Goal: Transaction & Acquisition: Download file/media

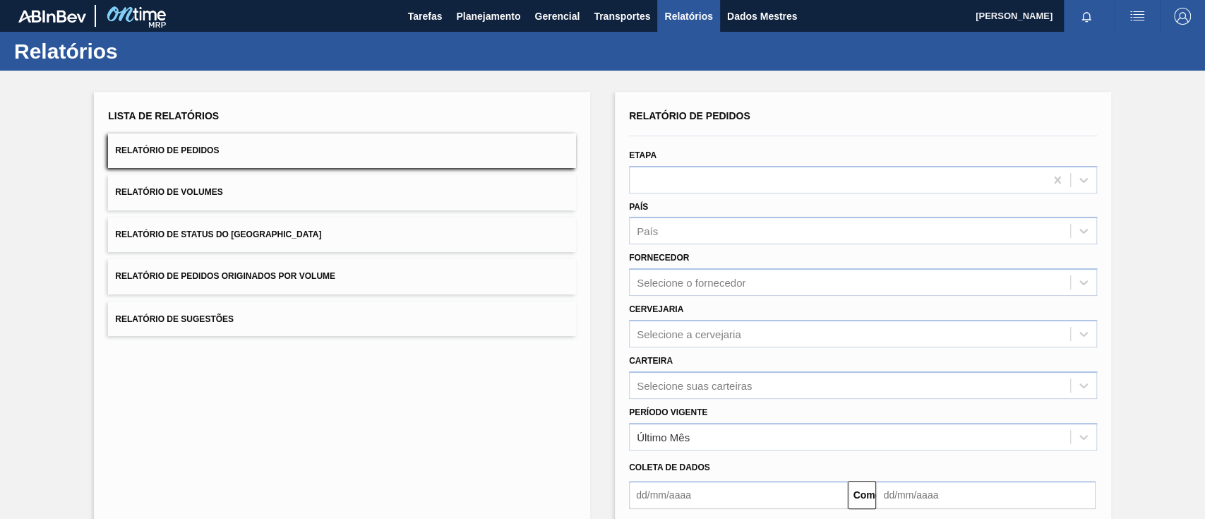
click at [280, 272] on button "Relatório de Pedidos Originados por Volume" at bounding box center [342, 276] width 468 height 35
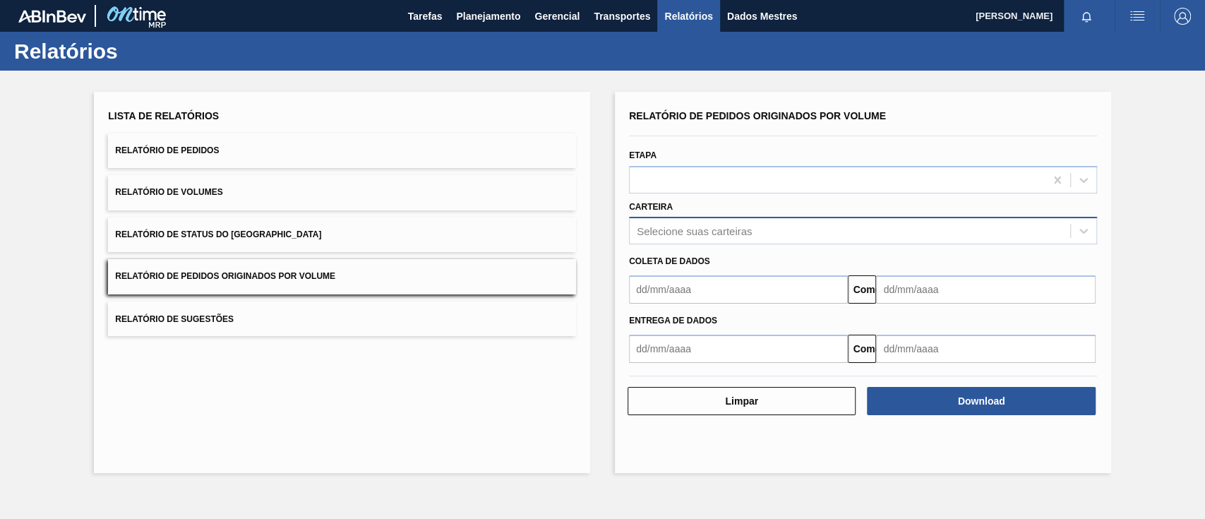
click at [747, 219] on div "Selecione suas carteiras" at bounding box center [863, 231] width 468 height 28
type input "aç"
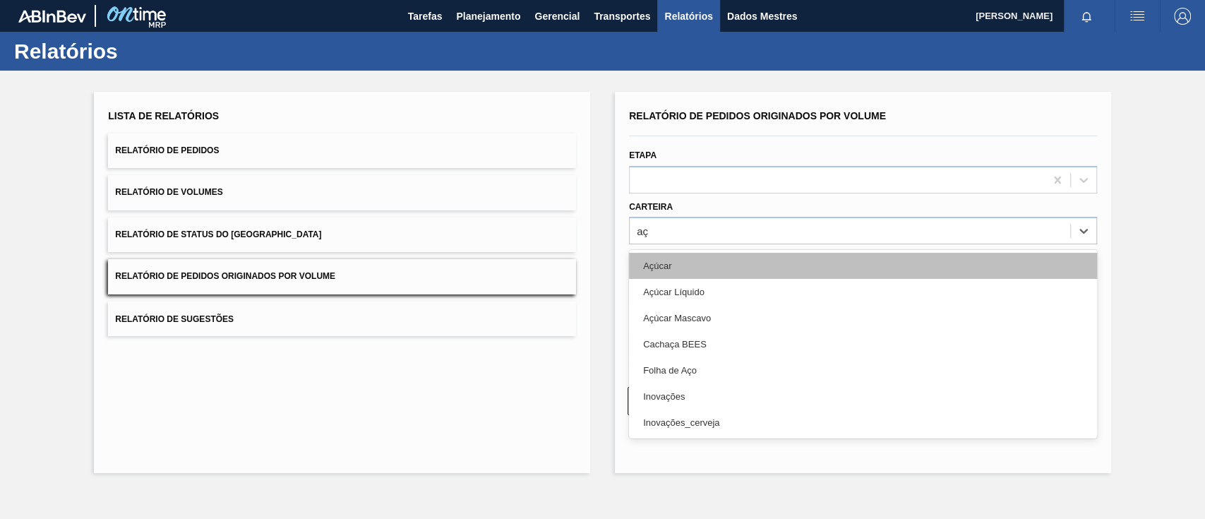
click at [691, 265] on div "Açúcar" at bounding box center [863, 266] width 468 height 26
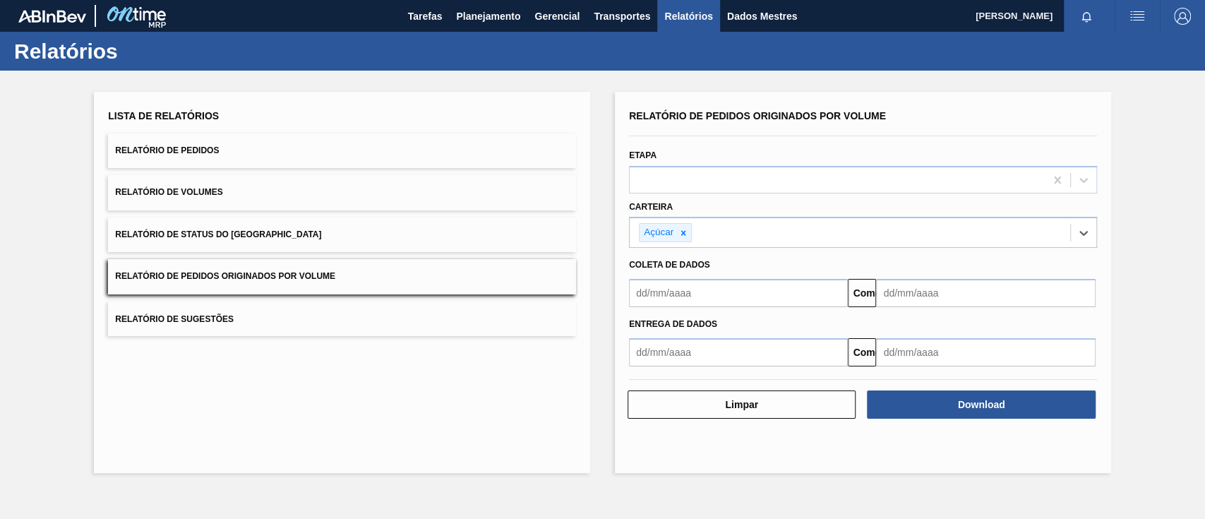
click at [739, 294] on input "text" at bounding box center [738, 293] width 219 height 28
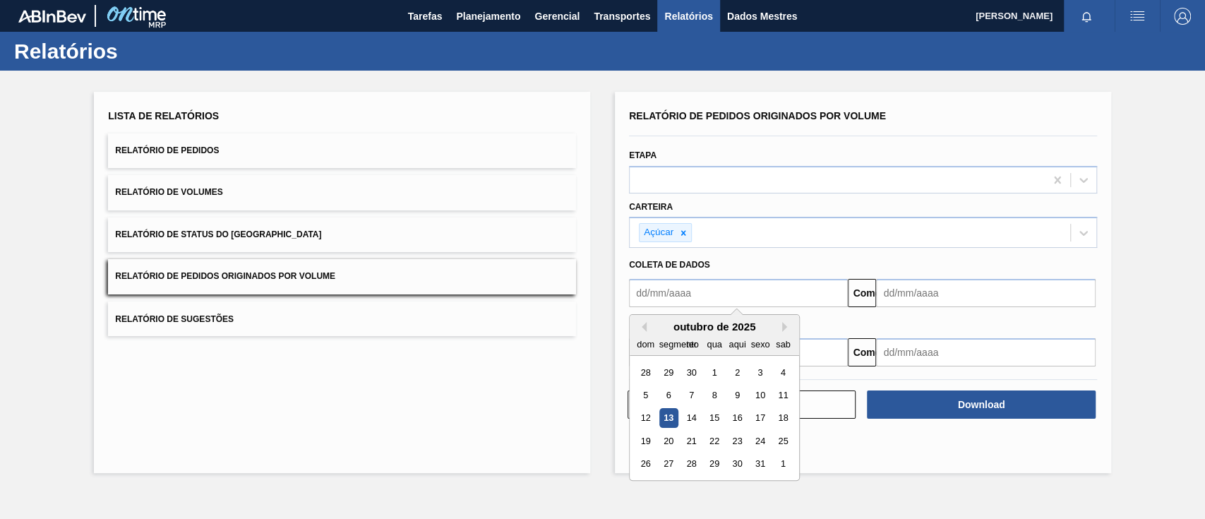
drag, startPoint x: 710, startPoint y: 373, endPoint x: 717, endPoint y: 372, distance: 7.8
click at [710, 373] on div "1" at bounding box center [714, 372] width 19 height 19
type input "[DATE]"
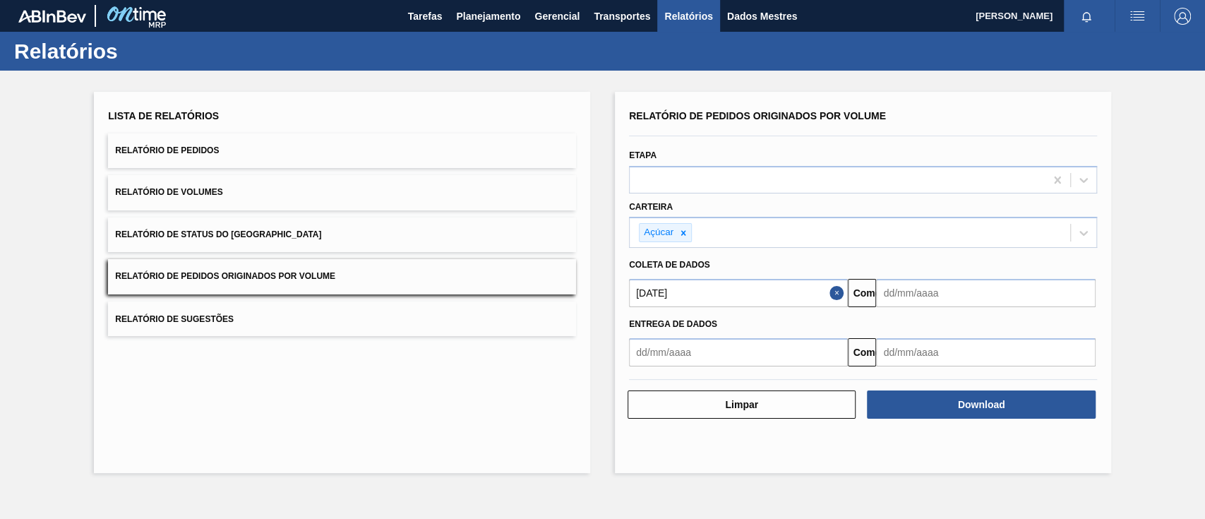
click at [928, 308] on div "Entrega de dados Comeu" at bounding box center [862, 336] width 479 height 59
click at [929, 299] on input "text" at bounding box center [985, 293] width 219 height 28
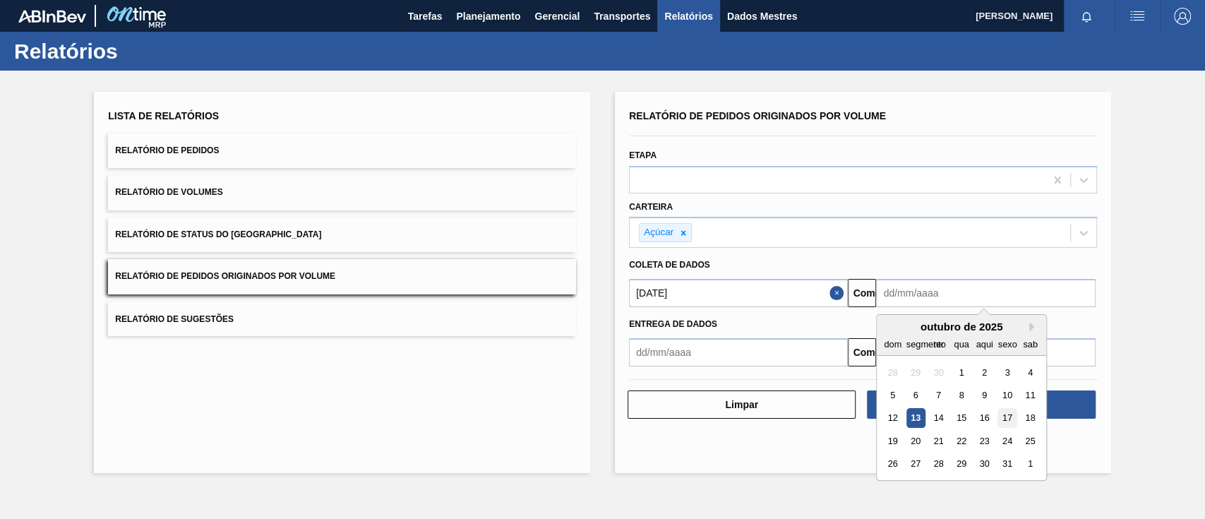
click at [1015, 415] on div "17" at bounding box center [1007, 418] width 19 height 19
type input "[DATE]"
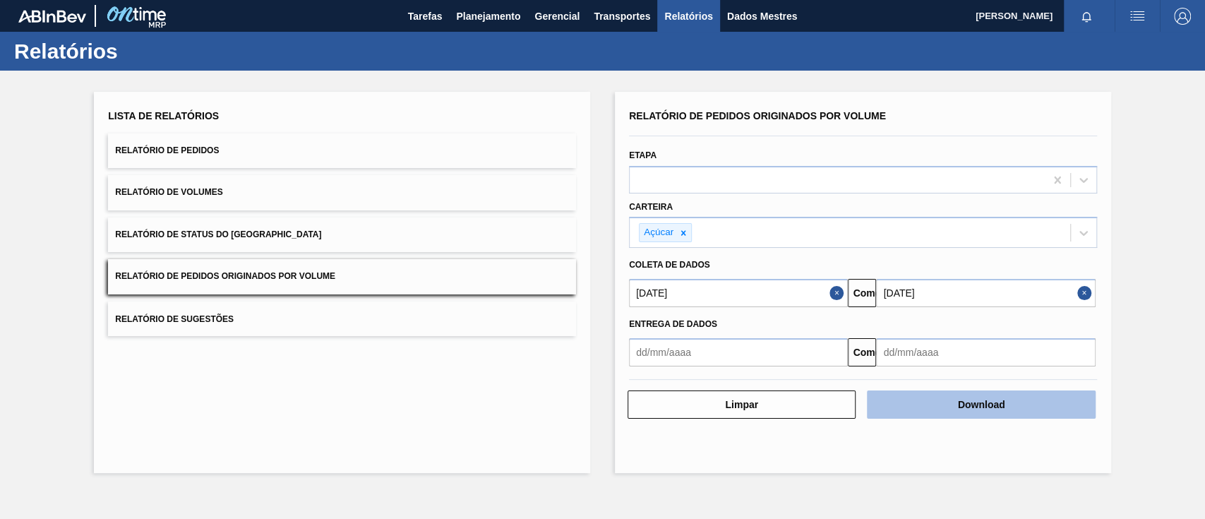
click at [1005, 402] on button "Download" at bounding box center [981, 404] width 228 height 28
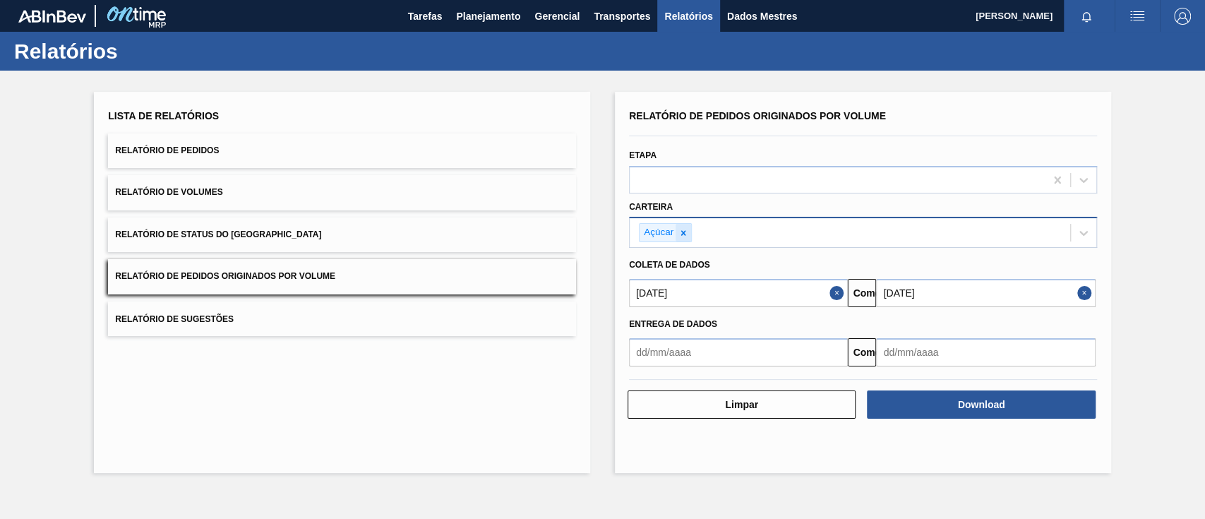
click at [684, 236] on icon at bounding box center [684, 233] width 10 height 10
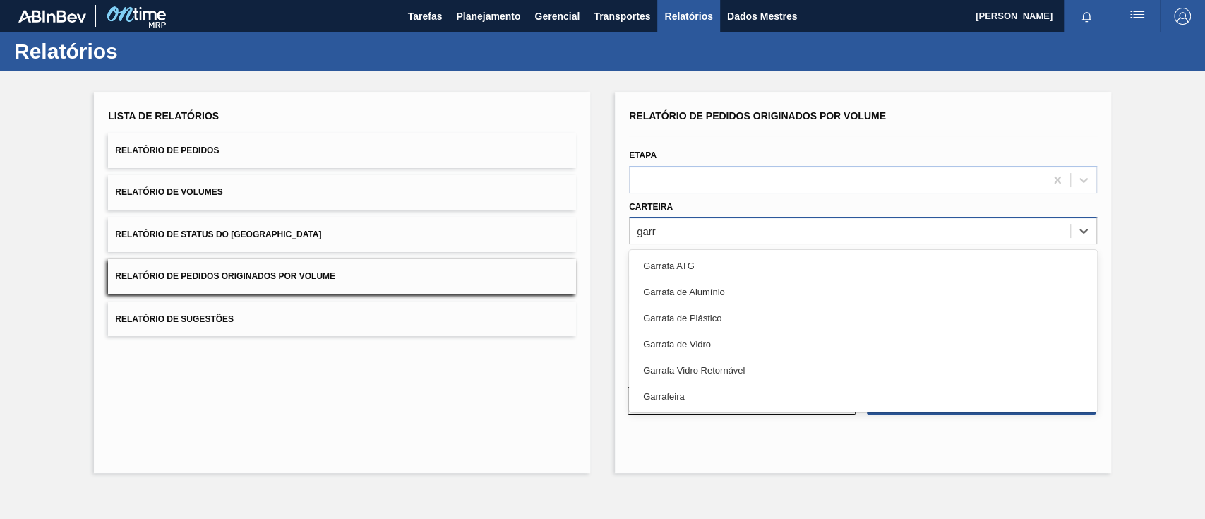
type input "garra"
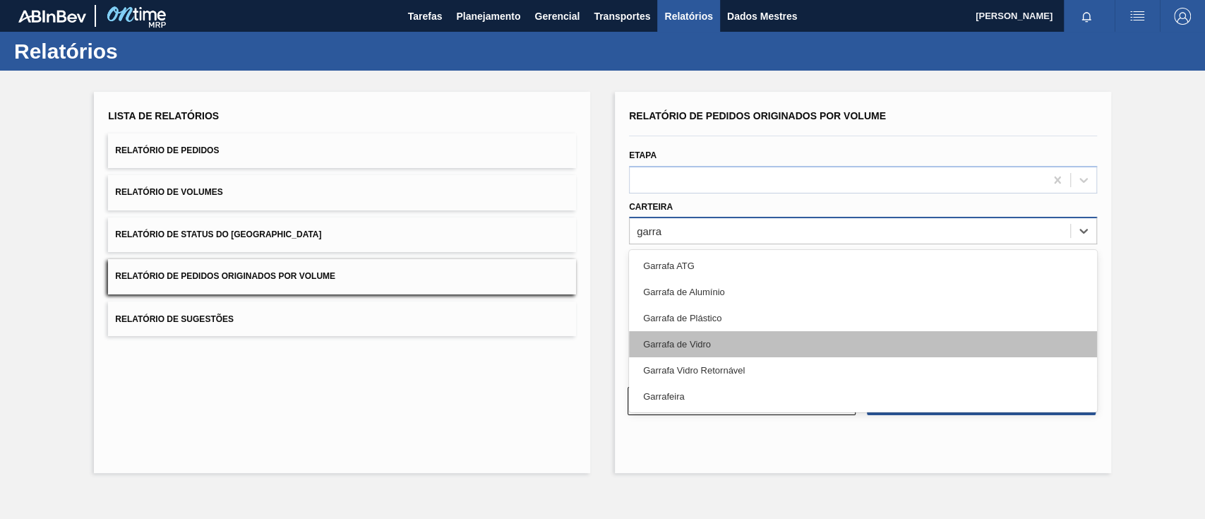
click at [687, 339] on font "Garrafa de Vidro" at bounding box center [677, 344] width 68 height 11
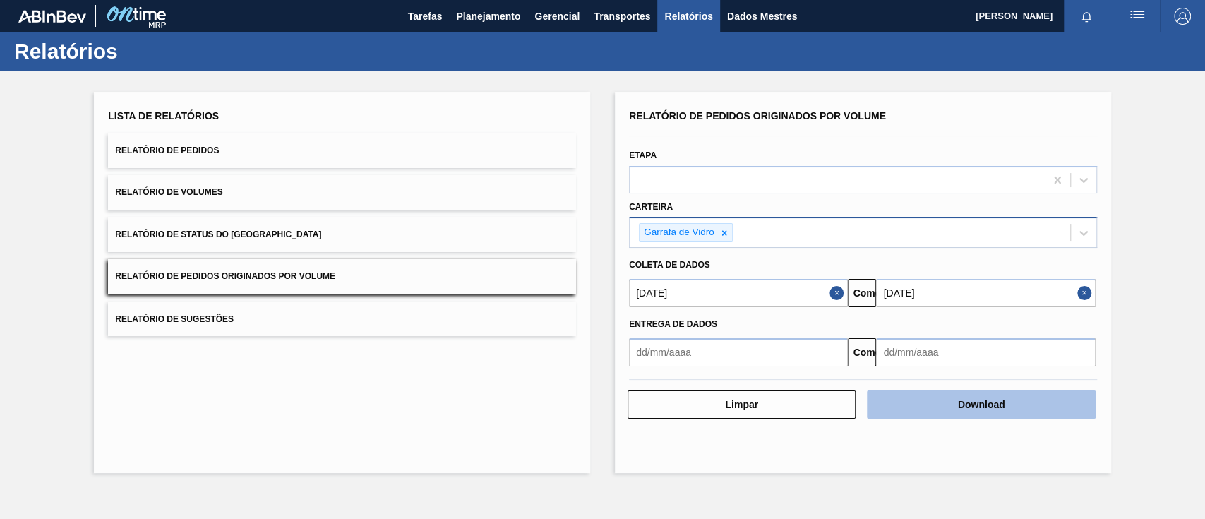
click at [996, 406] on font "Download" at bounding box center [981, 404] width 47 height 11
